Goal: Navigation & Orientation: Find specific page/section

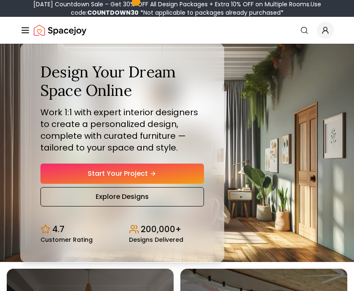
click at [165, 184] on link "Start Your Project" at bounding box center [121, 174] width 163 height 20
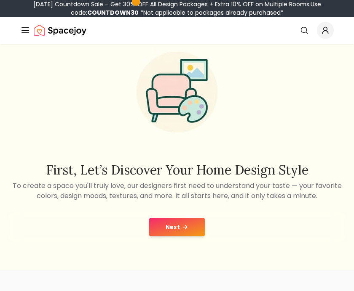
scroll to position [60, 0]
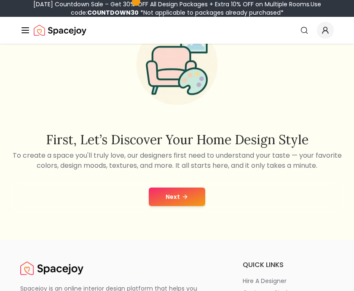
click at [185, 197] on icon at bounding box center [184, 197] width 7 height 7
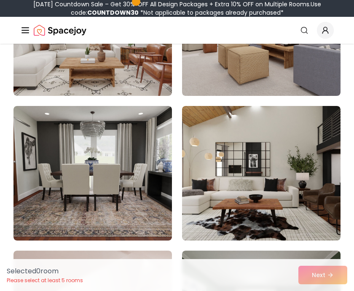
scroll to position [3592, 0]
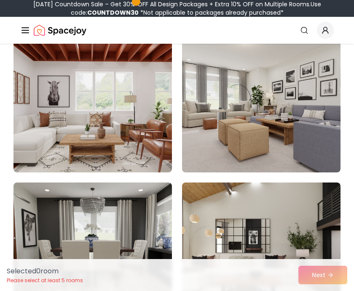
click at [45, 31] on img "Spacejoy" at bounding box center [60, 30] width 53 height 17
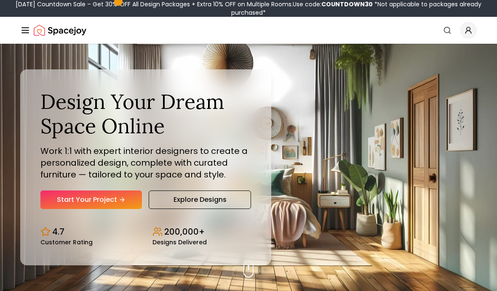
click at [180, 209] on link "Explore Designs" at bounding box center [200, 200] width 102 height 19
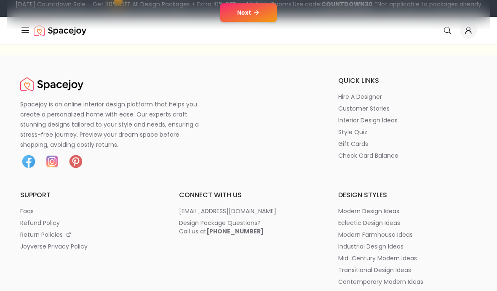
scroll to position [199, 0]
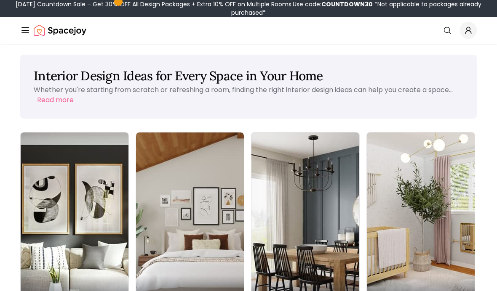
scroll to position [9, 0]
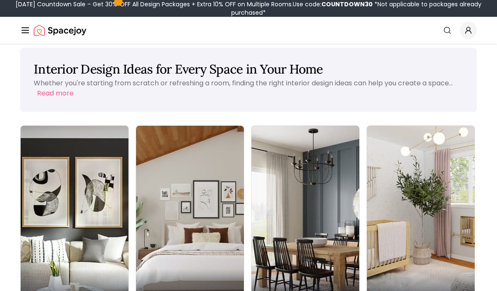
click at [138, 188] on img at bounding box center [190, 221] width 108 height 190
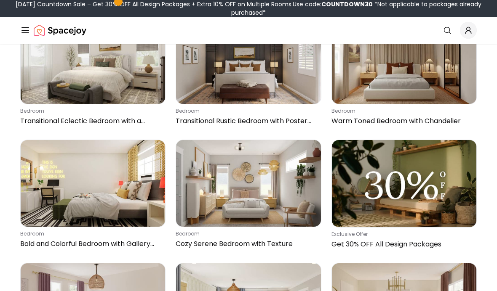
scroll to position [2703, 0]
